Goal: Navigation & Orientation: Find specific page/section

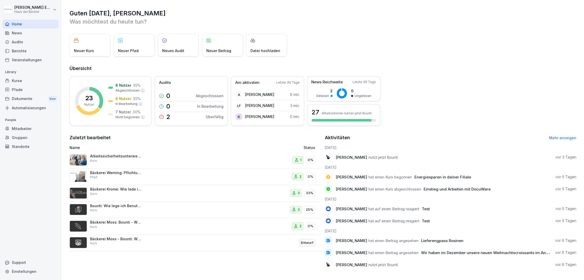
click at [35, 76] on link "Kurse" at bounding box center [31, 80] width 56 height 9
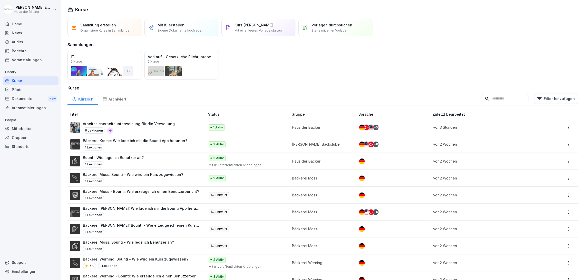
click at [31, 25] on div "Home" at bounding box center [31, 23] width 56 height 9
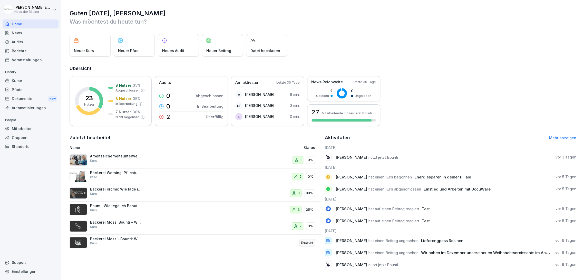
click at [33, 52] on div "Berichte" at bounding box center [31, 50] width 56 height 9
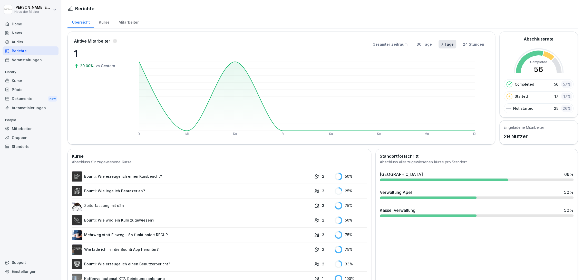
click at [33, 79] on div "Kurse" at bounding box center [31, 80] width 56 height 9
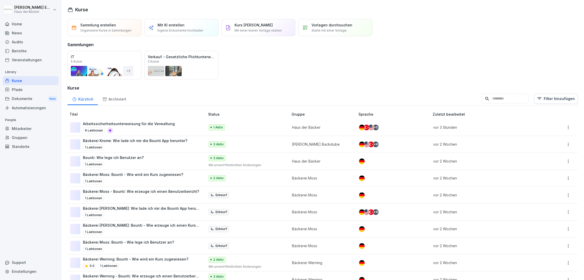
click at [33, 79] on div "Kurse" at bounding box center [31, 80] width 56 height 9
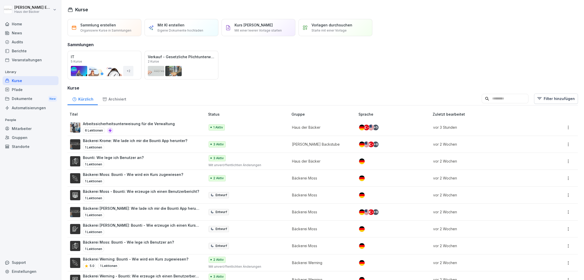
click at [0, 0] on div "Öffnen" at bounding box center [0, 0] width 0 height 0
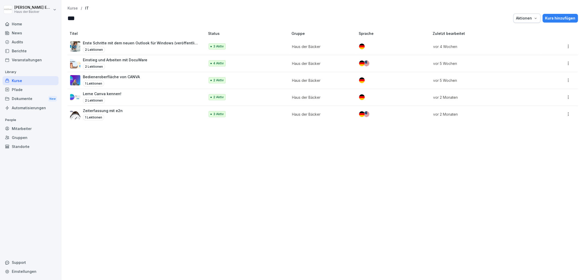
click at [119, 112] on p "Zeiterfassung mit e2n" at bounding box center [103, 110] width 40 height 5
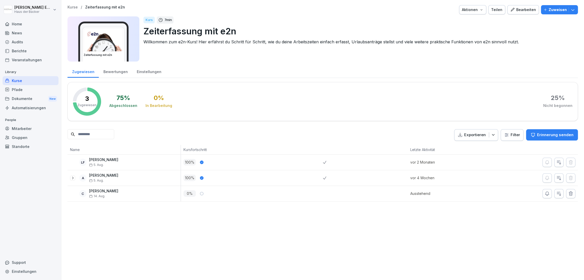
click at [114, 71] on div "Bewertungen" at bounding box center [115, 71] width 33 height 13
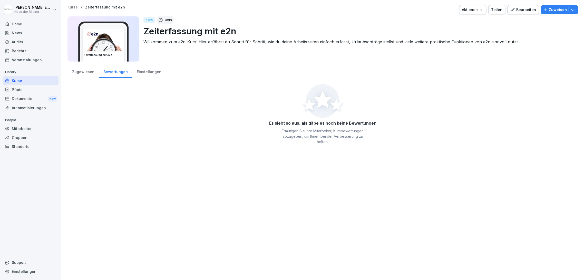
click at [142, 71] on div "Einstellungen" at bounding box center [149, 71] width 34 height 13
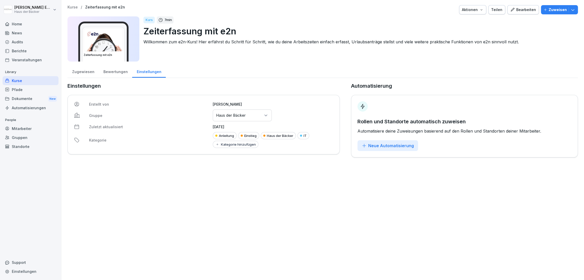
click at [115, 69] on div "Bewertungen" at bounding box center [115, 71] width 33 height 13
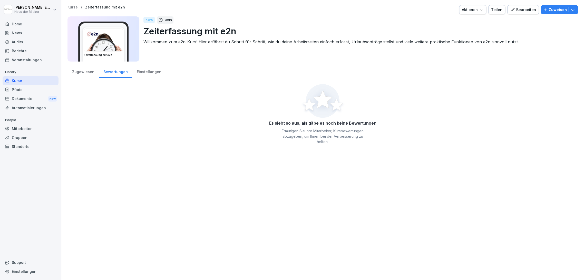
click at [90, 70] on div "Zugewiesen" at bounding box center [82, 71] width 31 height 13
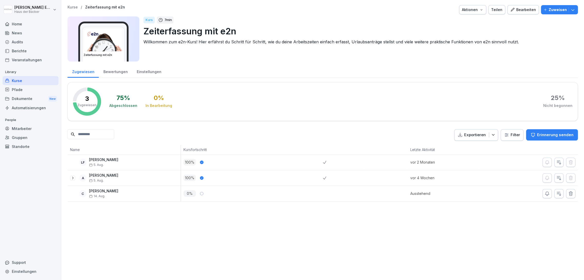
click at [33, 100] on div "Dokumente New" at bounding box center [31, 98] width 56 height 9
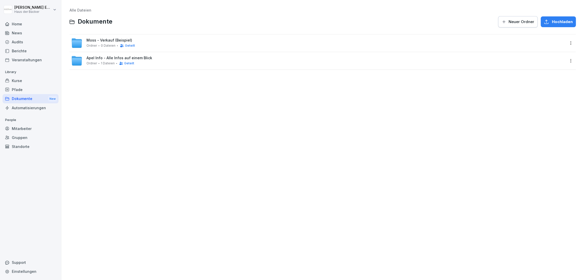
click at [31, 20] on div "Home" at bounding box center [31, 23] width 56 height 9
